Goal: Task Accomplishment & Management: Manage account settings

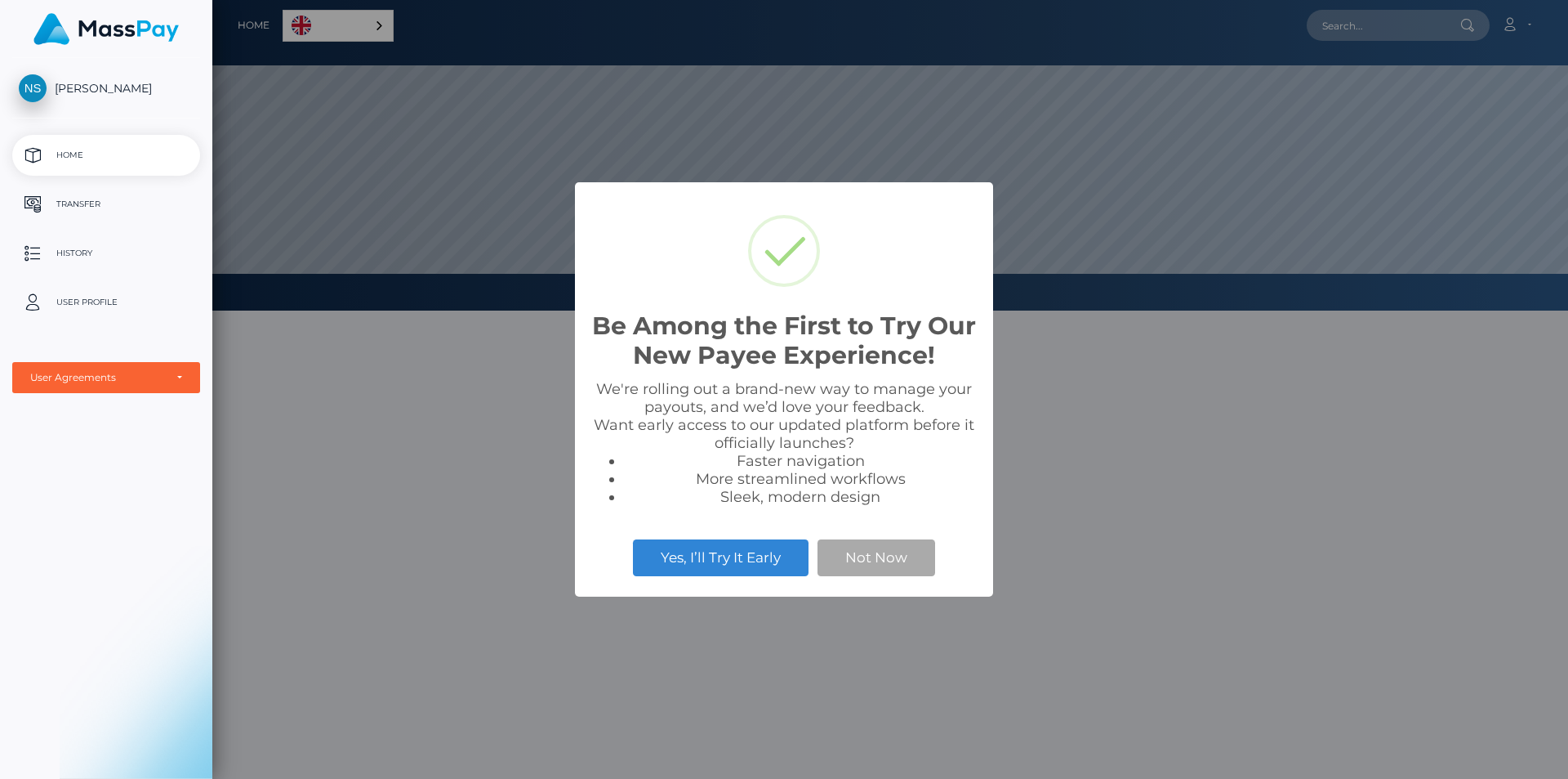
scroll to position [310, 1355]
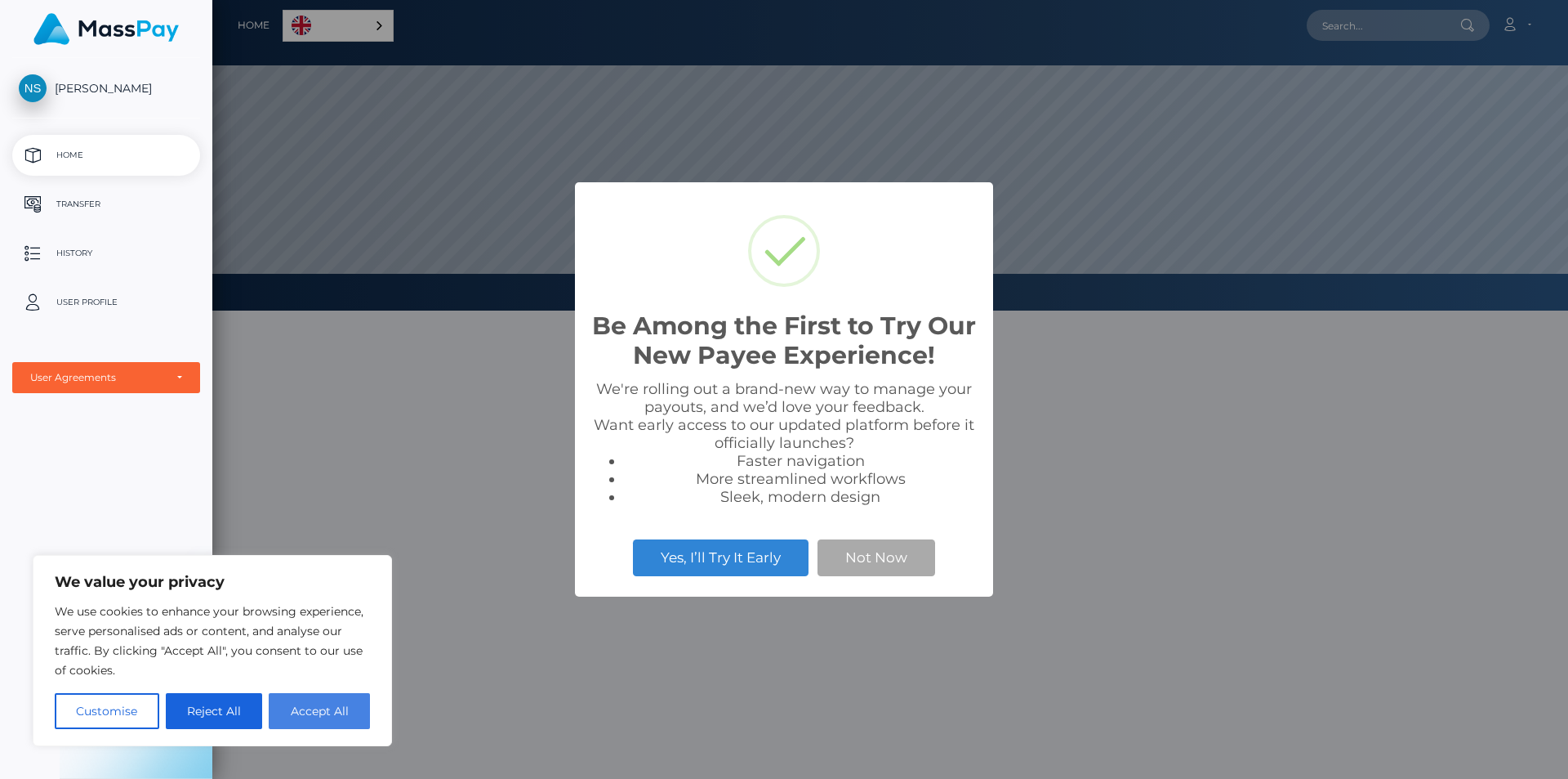
click at [308, 714] on button "Accept All" at bounding box center [318, 711] width 101 height 36
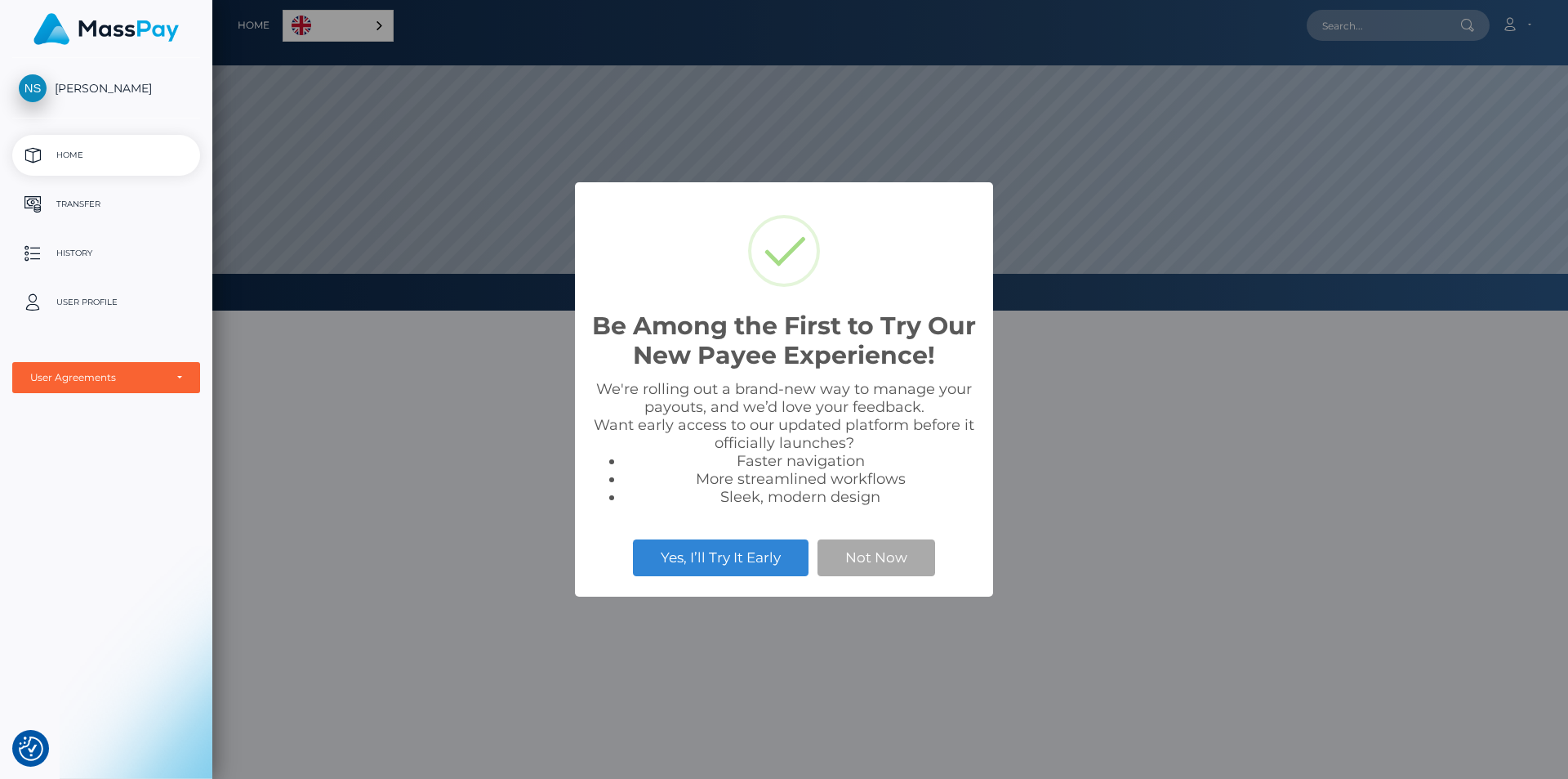
checkbox input "true"
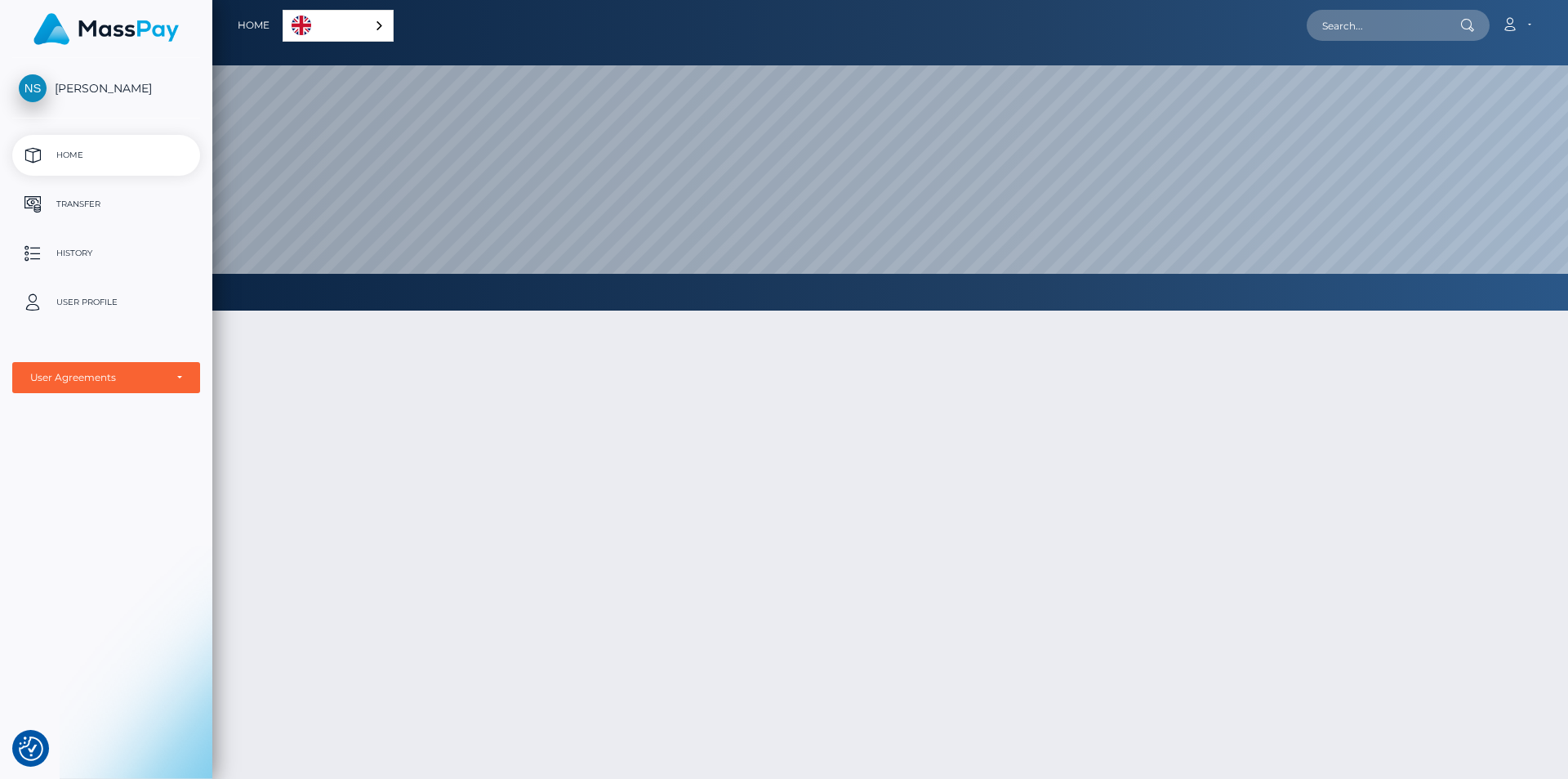
click at [70, 81] on span "[PERSON_NAME]" at bounding box center [106, 88] width 188 height 15
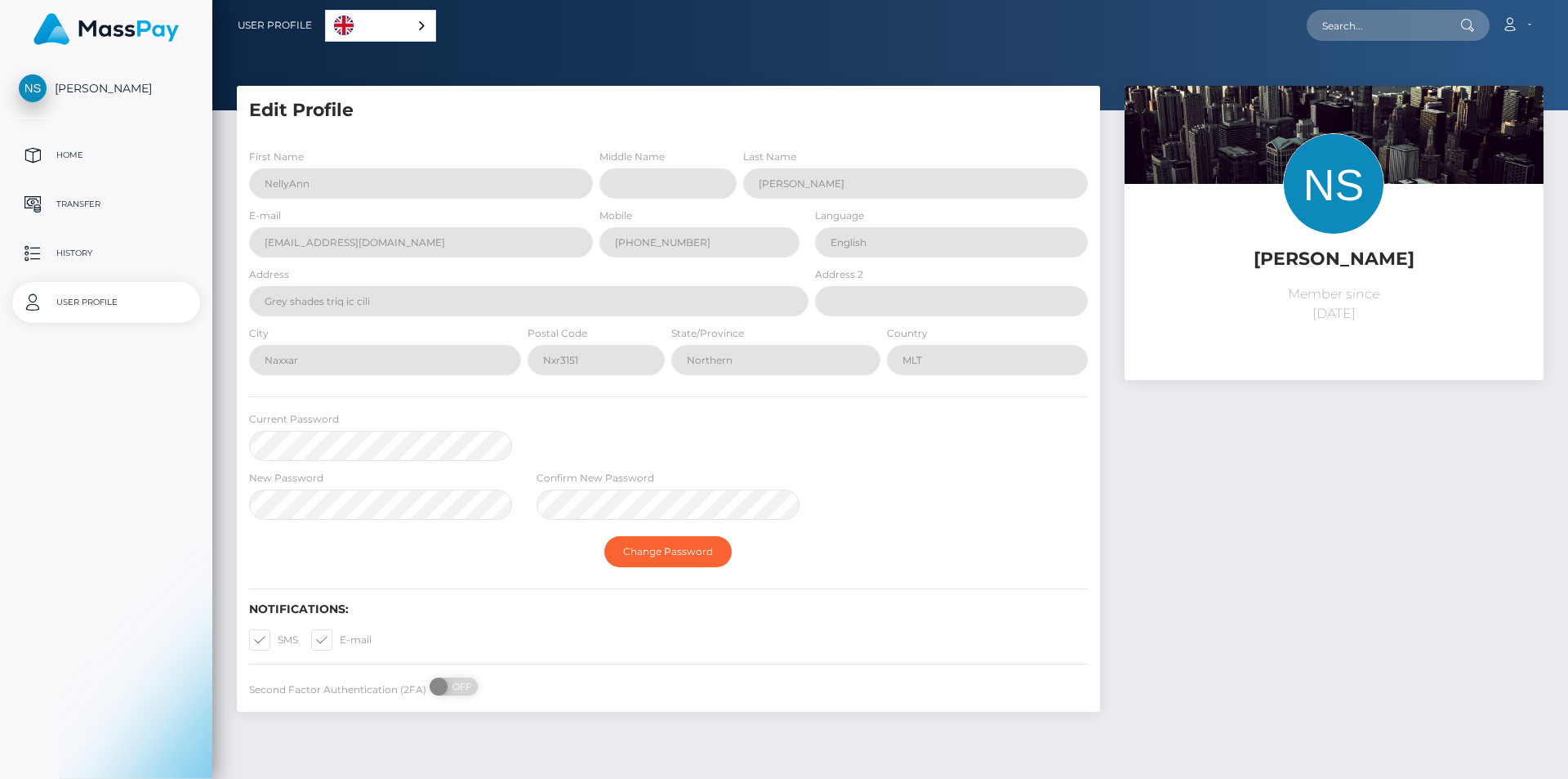
select select
click at [79, 255] on p "History" at bounding box center [107, 253] width 175 height 24
click at [74, 299] on p "User Profile" at bounding box center [107, 302] width 175 height 24
click at [90, 157] on p "Home" at bounding box center [107, 154] width 175 height 24
